Goal: Navigation & Orientation: Find specific page/section

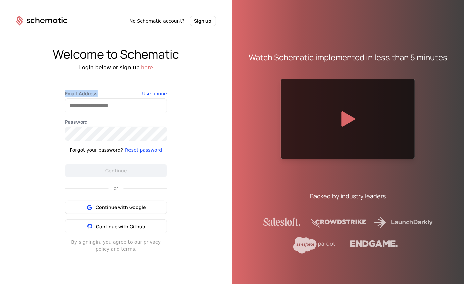
drag, startPoint x: 96, startPoint y: 93, endPoint x: 96, endPoint y: 104, distance: 10.4
click at [96, 99] on div "Welcome to Schematic Login below or sign up here Email Address Use phone Passwo…" at bounding box center [116, 150] width 232 height 248
click at [96, 105] on input "Email Address" at bounding box center [115, 106] width 101 height 14
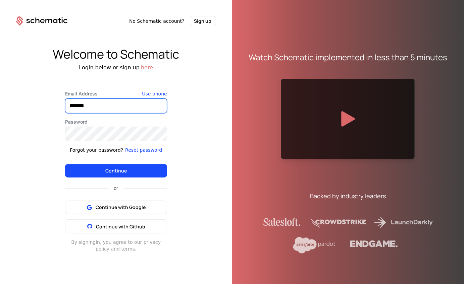
type input "**********"
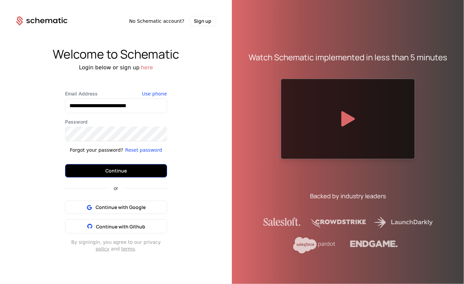
click at [133, 167] on button "Continue" at bounding box center [116, 170] width 102 height 13
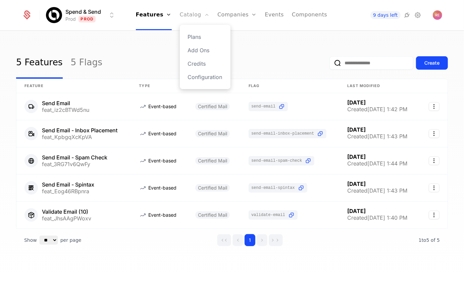
click at [199, 12] on link "Catalog" at bounding box center [195, 15] width 30 height 30
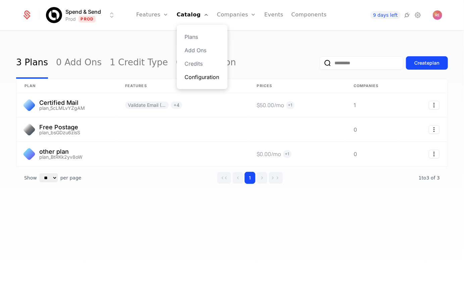
click at [198, 75] on link "Configuration" at bounding box center [202, 77] width 35 height 8
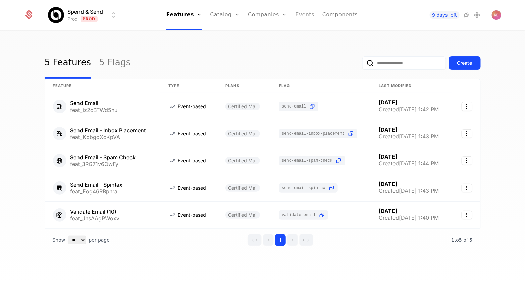
click at [297, 15] on link "Events" at bounding box center [304, 15] width 19 height 30
